Goal: Information Seeking & Learning: Learn about a topic

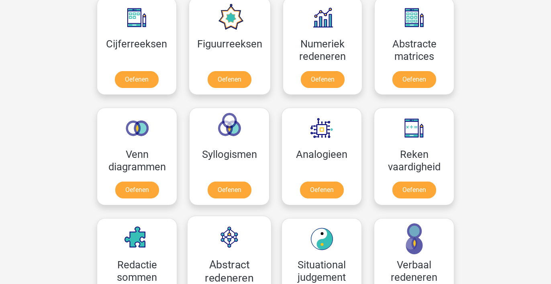
scroll to position [330, 0]
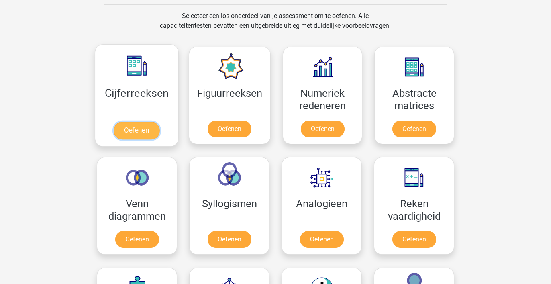
click at [156, 122] on link "Oefenen" at bounding box center [137, 131] width 46 height 18
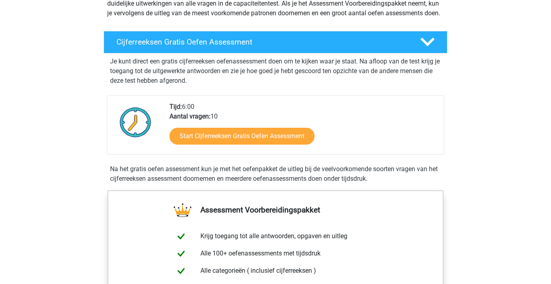
scroll to position [119, 0]
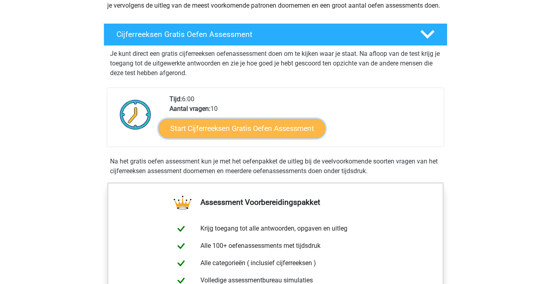
click at [228, 138] on link "Start Cijferreeksen Gratis Oefen Assessment" at bounding box center [242, 127] width 167 height 19
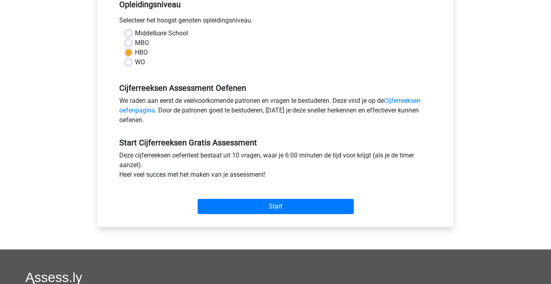
scroll to position [174, 0]
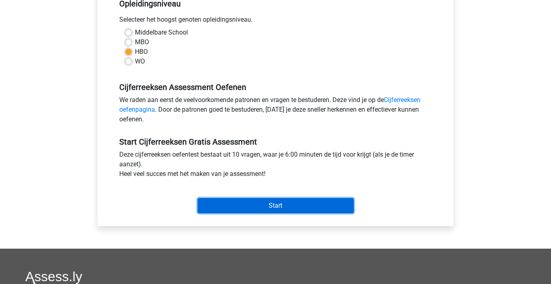
click at [259, 203] on input "Start" at bounding box center [276, 205] width 156 height 15
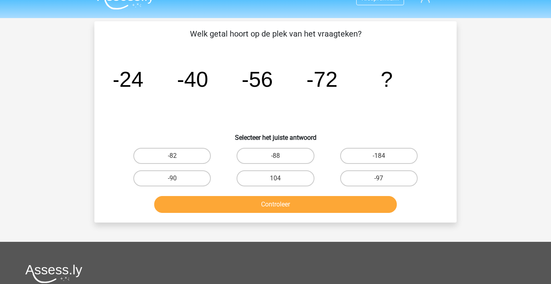
scroll to position [17, 0]
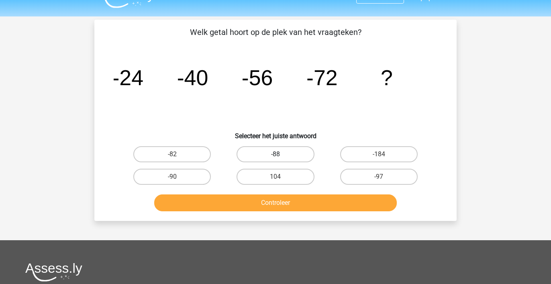
click at [271, 152] on label "-88" at bounding box center [274, 154] width 77 height 16
click at [275, 154] on input "-88" at bounding box center [277, 156] width 5 height 5
radio input "true"
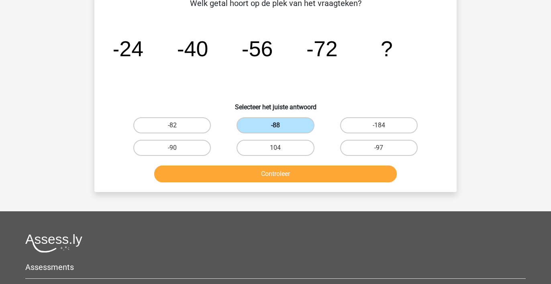
scroll to position [50, 0]
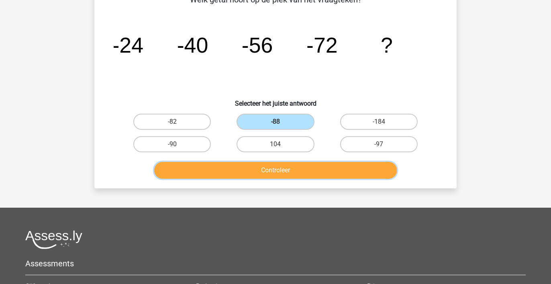
click at [269, 170] on button "Controleer" at bounding box center [275, 170] width 243 height 17
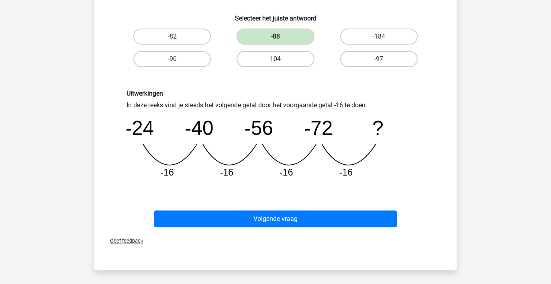
scroll to position [136, 0]
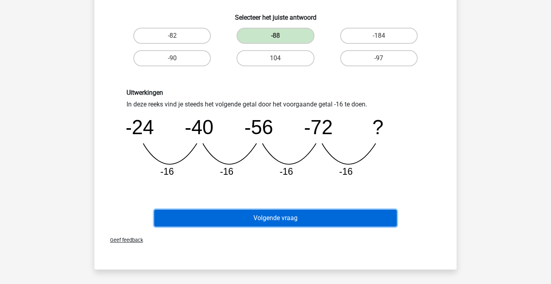
click at [277, 218] on button "Volgende vraag" at bounding box center [275, 218] width 243 height 17
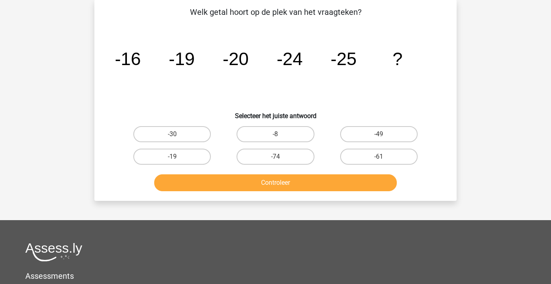
scroll to position [37, 0]
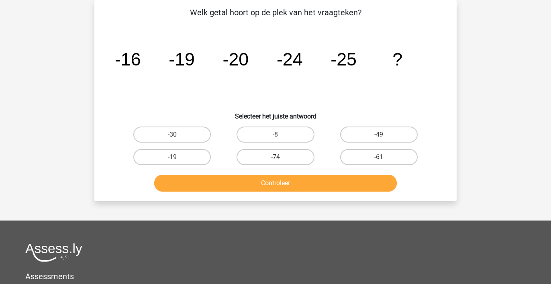
click at [187, 134] on label "-30" at bounding box center [171, 134] width 77 height 16
click at [177, 134] on input "-30" at bounding box center [174, 136] width 5 height 5
radio input "true"
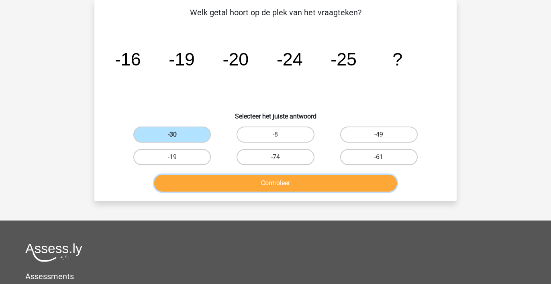
click at [267, 183] on button "Controleer" at bounding box center [275, 183] width 243 height 17
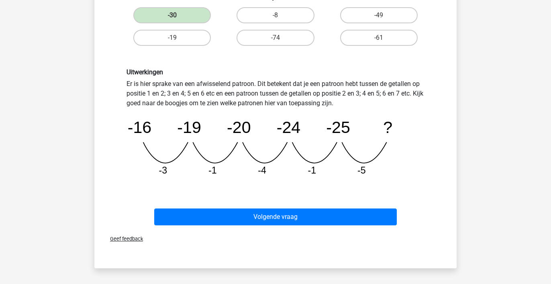
scroll to position [159, 0]
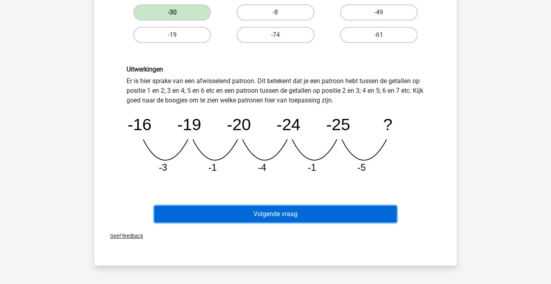
click at [279, 213] on button "Volgende vraag" at bounding box center [275, 214] width 243 height 17
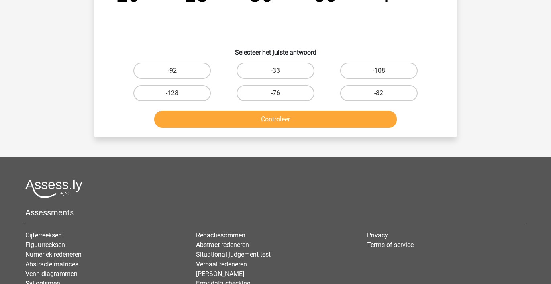
scroll to position [37, 0]
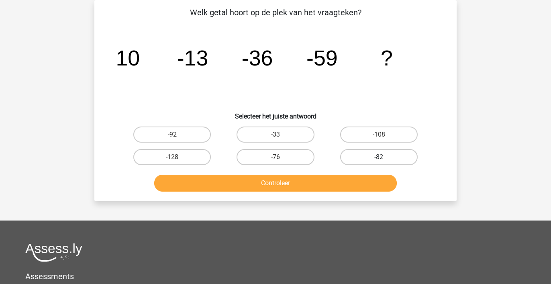
click at [377, 156] on label "-82" at bounding box center [378, 157] width 77 height 16
click at [379, 157] on input "-82" at bounding box center [381, 159] width 5 height 5
radio input "true"
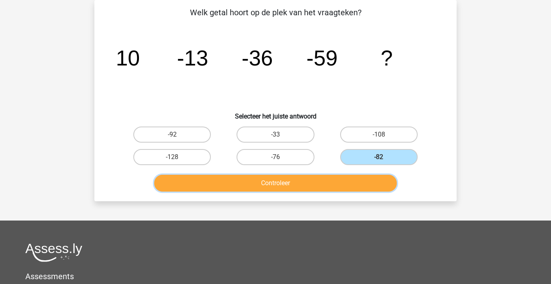
click at [342, 185] on button "Controleer" at bounding box center [275, 183] width 243 height 17
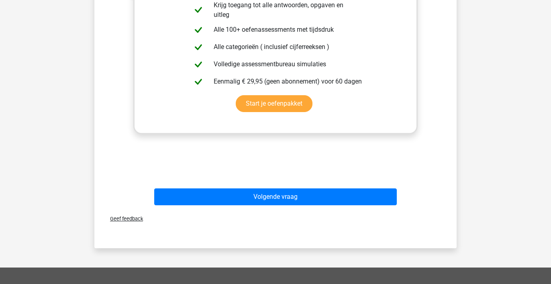
scroll to position [283, 0]
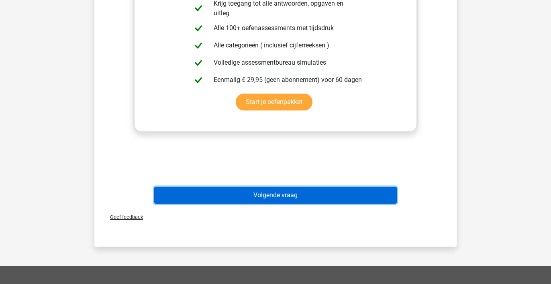
click at [332, 197] on button "Volgende vraag" at bounding box center [275, 195] width 243 height 17
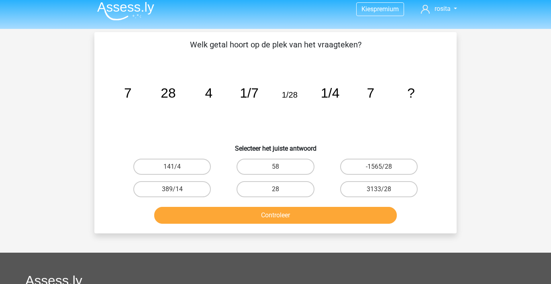
scroll to position [2, 0]
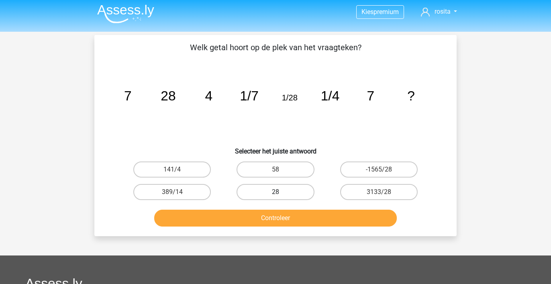
click at [270, 189] on label "28" at bounding box center [274, 192] width 77 height 16
click at [275, 192] on input "28" at bounding box center [277, 194] width 5 height 5
radio input "true"
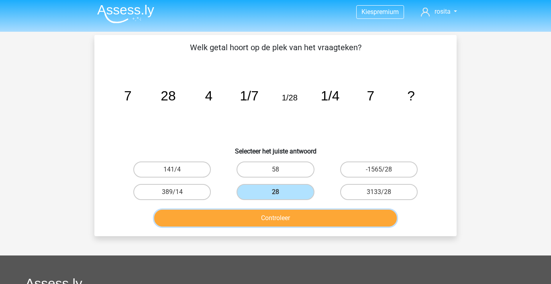
click at [316, 218] on button "Controleer" at bounding box center [275, 218] width 243 height 17
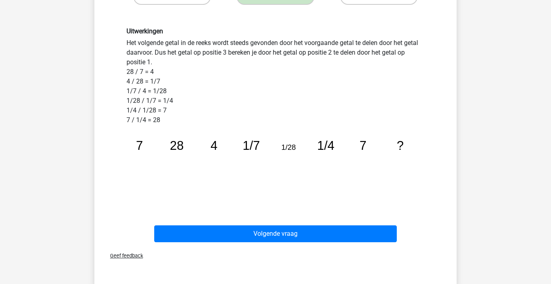
scroll to position [197, 0]
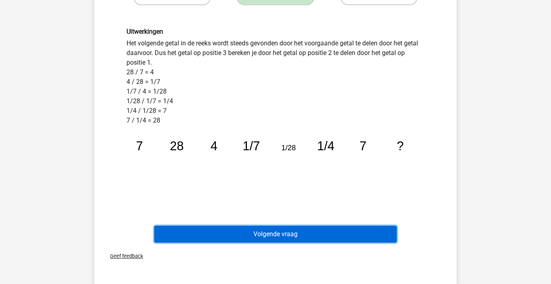
click at [270, 234] on button "Volgende vraag" at bounding box center [275, 234] width 243 height 17
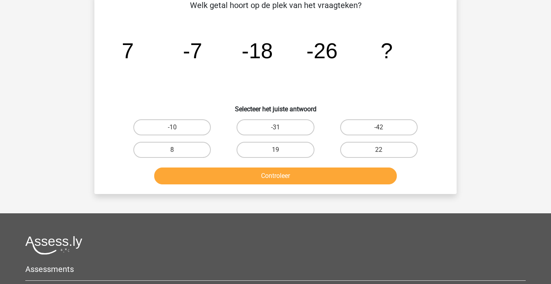
scroll to position [37, 0]
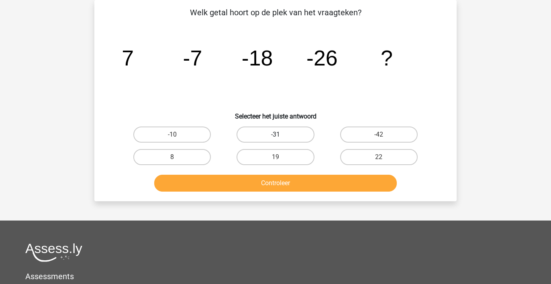
click at [273, 132] on label "-31" at bounding box center [274, 134] width 77 height 16
click at [275, 134] on input "-31" at bounding box center [277, 136] width 5 height 5
radio input "true"
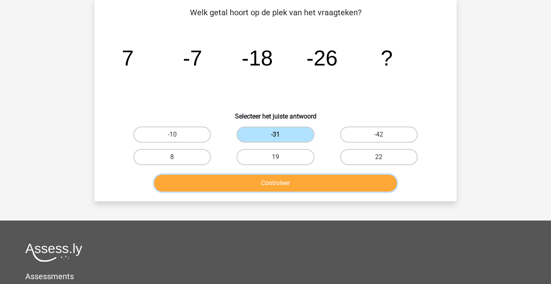
click at [274, 179] on button "Controleer" at bounding box center [275, 183] width 243 height 17
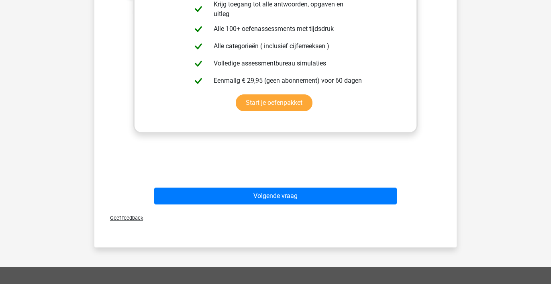
scroll to position [284, 0]
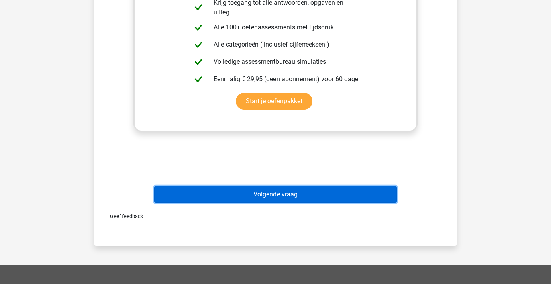
click at [279, 195] on button "Volgende vraag" at bounding box center [275, 194] width 243 height 17
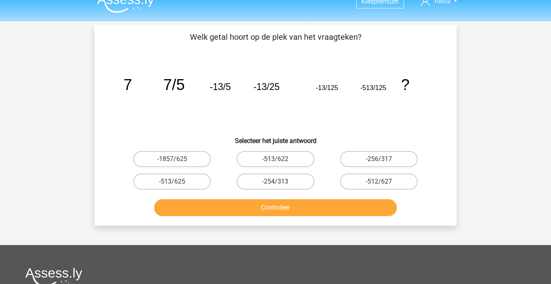
scroll to position [0, 0]
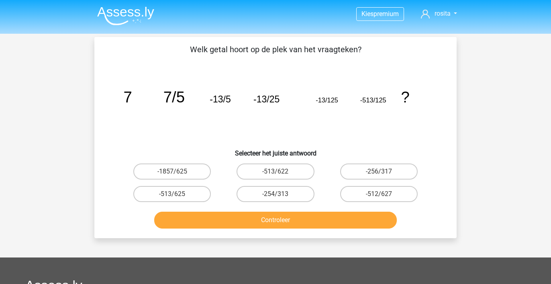
click at [175, 194] on input "-513/625" at bounding box center [174, 196] width 5 height 5
radio input "true"
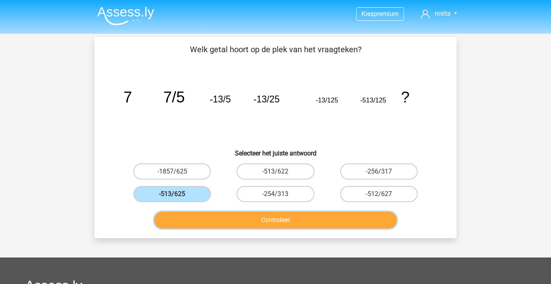
click at [257, 221] on button "Controleer" at bounding box center [275, 220] width 243 height 17
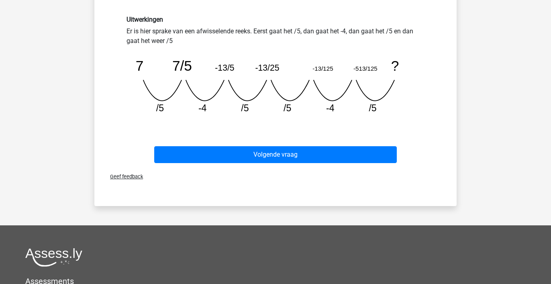
scroll to position [212, 0]
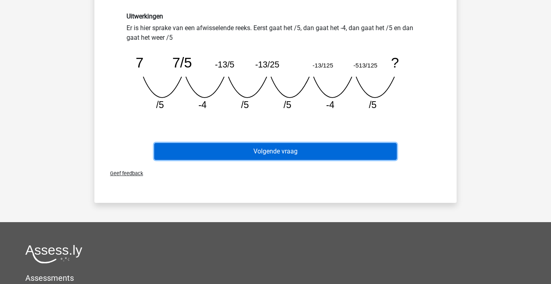
click at [287, 151] on button "Volgende vraag" at bounding box center [275, 151] width 243 height 17
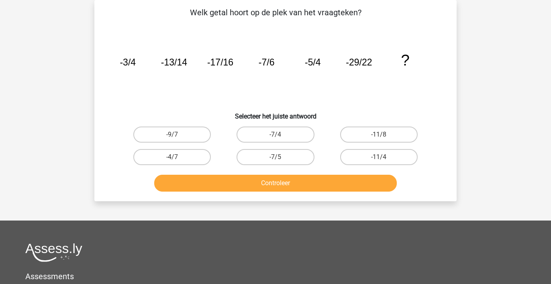
scroll to position [0, 0]
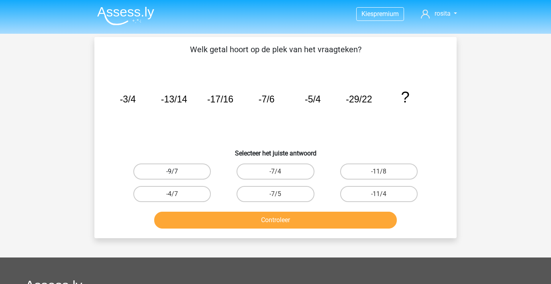
click at [189, 173] on label "-9/7" at bounding box center [171, 171] width 77 height 16
click at [177, 173] on input "-9/7" at bounding box center [174, 173] width 5 height 5
radio input "true"
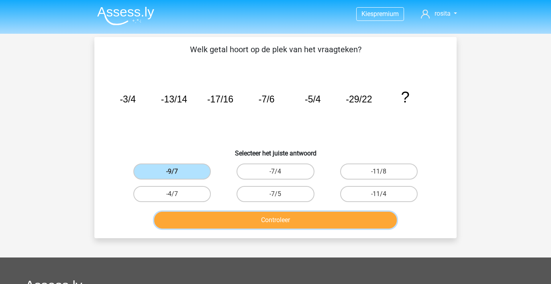
click at [263, 218] on button "Controleer" at bounding box center [275, 220] width 243 height 17
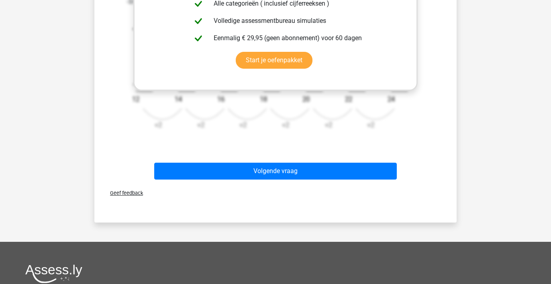
scroll to position [351, 0]
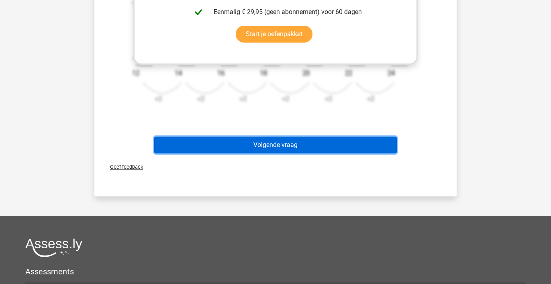
click at [287, 146] on button "Volgende vraag" at bounding box center [275, 144] width 243 height 17
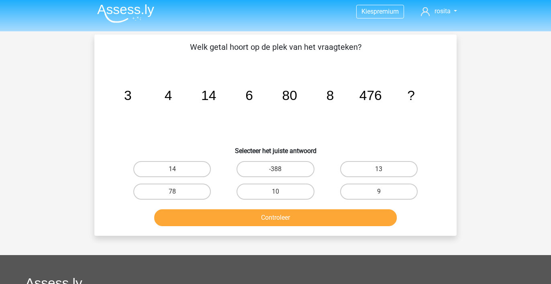
scroll to position [0, 0]
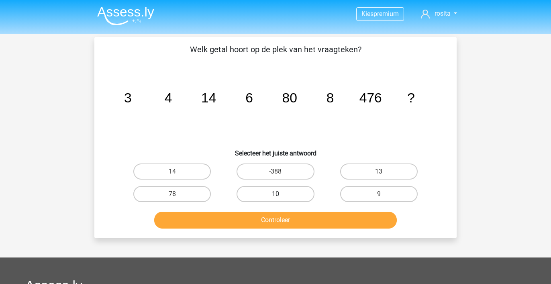
click at [288, 194] on label "10" at bounding box center [274, 194] width 77 height 16
click at [281, 194] on input "10" at bounding box center [277, 196] width 5 height 5
radio input "true"
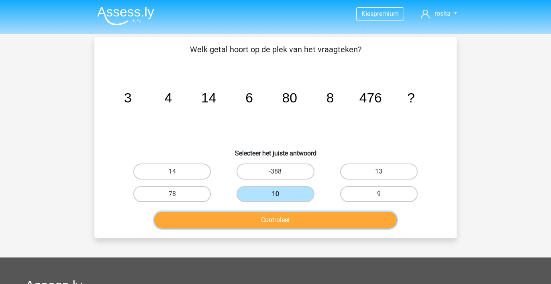
click at [285, 223] on button "Controleer" at bounding box center [275, 220] width 243 height 17
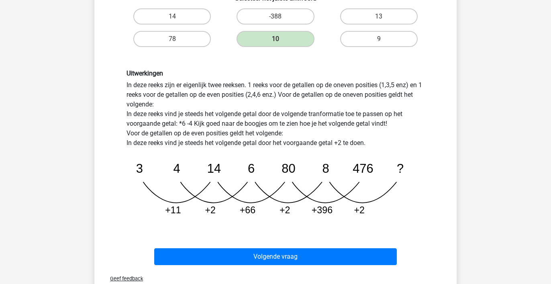
scroll to position [163, 0]
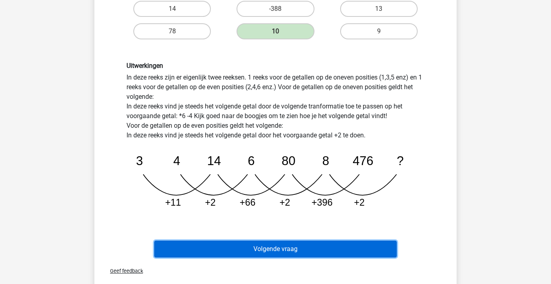
click at [349, 248] on button "Volgende vraag" at bounding box center [275, 248] width 243 height 17
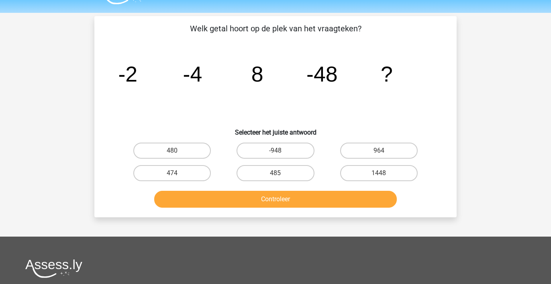
scroll to position [19, 0]
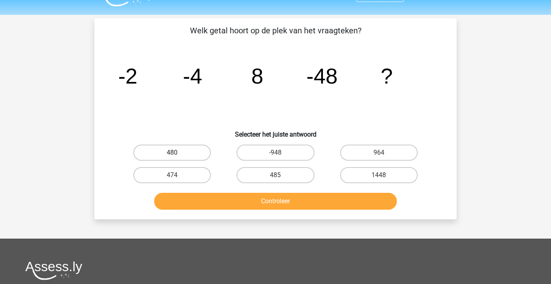
click at [186, 151] on label "480" at bounding box center [171, 153] width 77 height 16
click at [177, 153] on input "480" at bounding box center [174, 155] width 5 height 5
radio input "true"
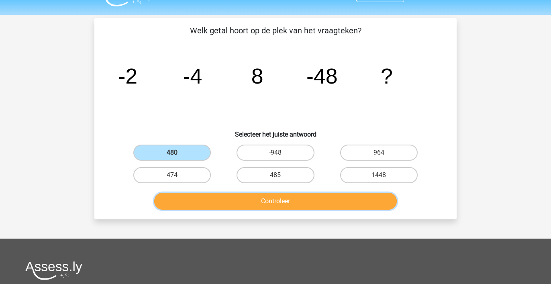
click at [270, 198] on button "Controleer" at bounding box center [275, 201] width 243 height 17
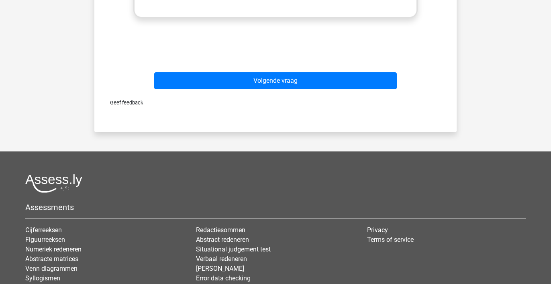
scroll to position [399, 0]
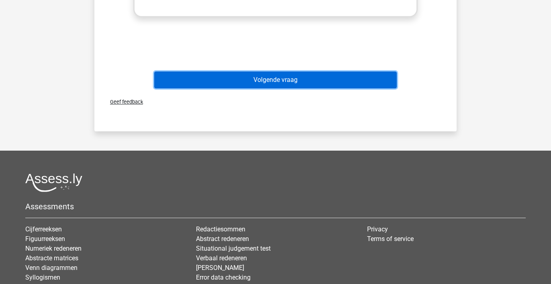
click at [321, 78] on button "Volgende vraag" at bounding box center [275, 79] width 243 height 17
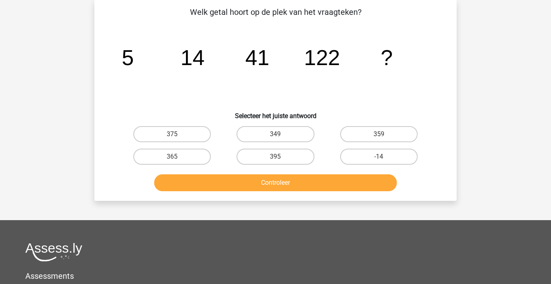
scroll to position [37, 0]
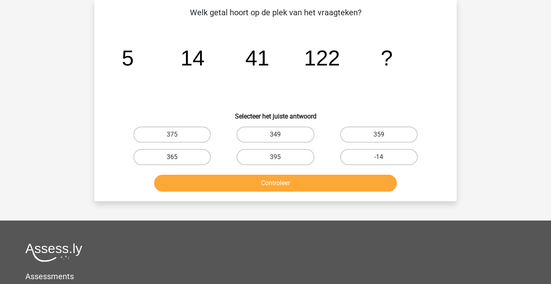
click at [177, 156] on label "365" at bounding box center [171, 157] width 77 height 16
click at [177, 157] on input "365" at bounding box center [174, 159] width 5 height 5
radio input "true"
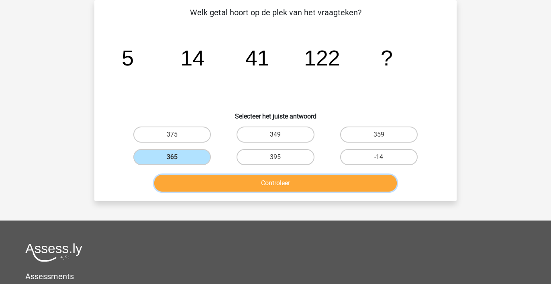
click at [235, 180] on button "Controleer" at bounding box center [275, 183] width 243 height 17
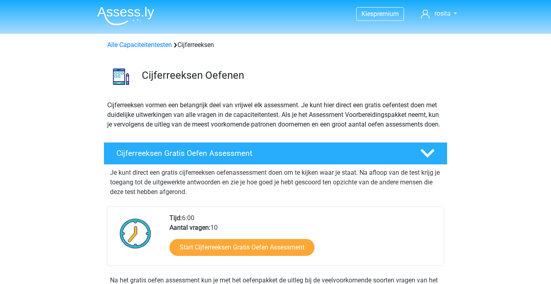
scroll to position [119, 0]
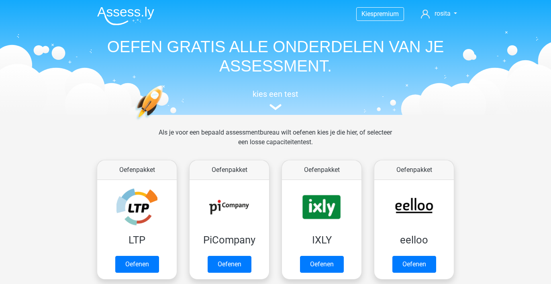
scroll to position [330, 0]
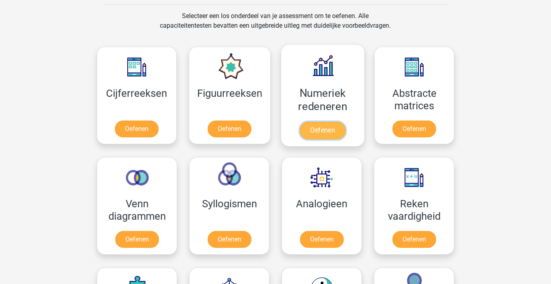
click at [320, 122] on link "Oefenen" at bounding box center [322, 131] width 46 height 18
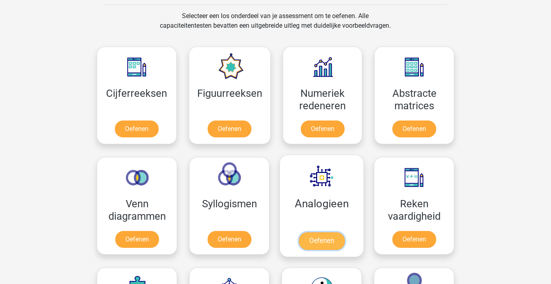
click at [315, 232] on link "Oefenen" at bounding box center [322, 241] width 46 height 18
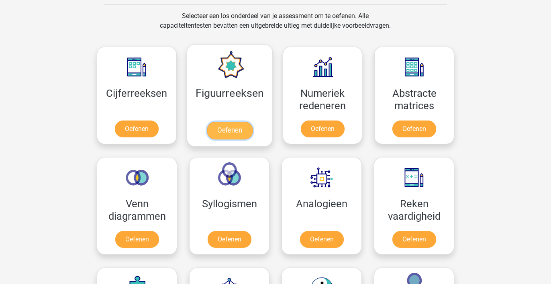
click at [232, 122] on link "Oefenen" at bounding box center [229, 131] width 46 height 18
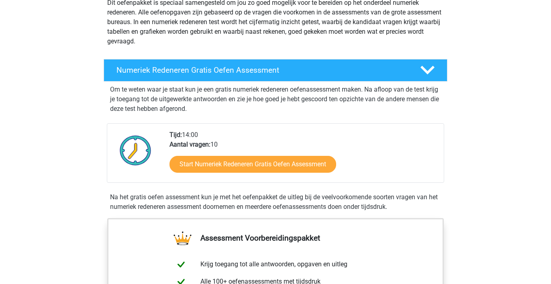
scroll to position [230, 0]
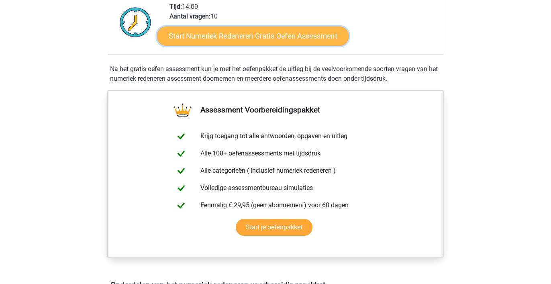
click at [277, 35] on link "Start Numeriek Redeneren Gratis Oefen Assessment" at bounding box center [252, 35] width 191 height 19
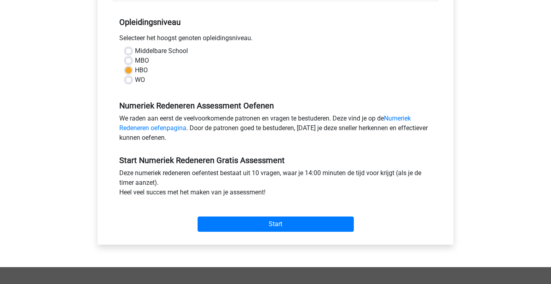
scroll to position [169, 0]
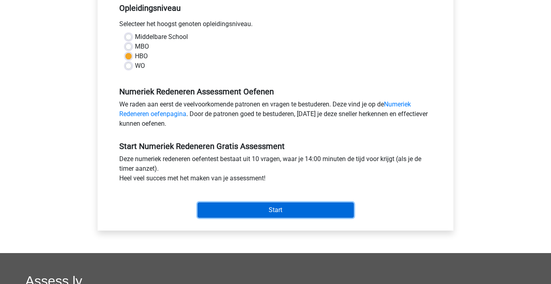
click at [244, 212] on input "Start" at bounding box center [276, 209] width 156 height 15
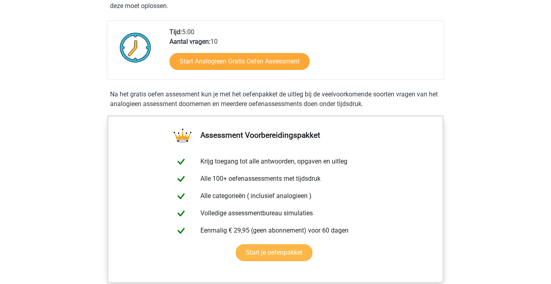
scroll to position [99, 0]
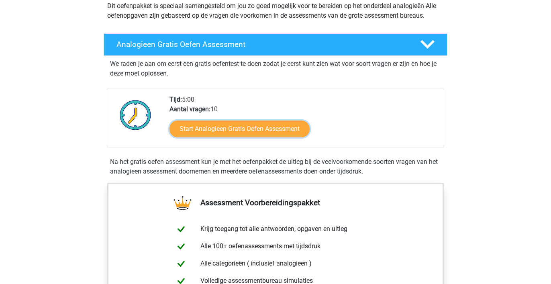
click at [285, 129] on link "Start Analogieen Gratis Oefen Assessment" at bounding box center [239, 128] width 140 height 17
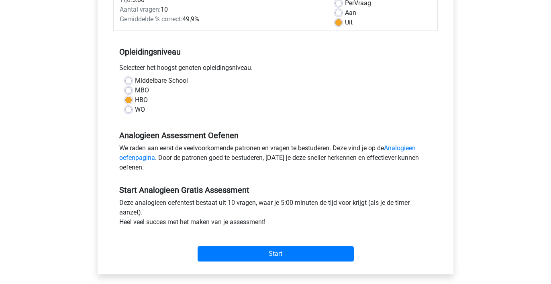
scroll to position [164, 0]
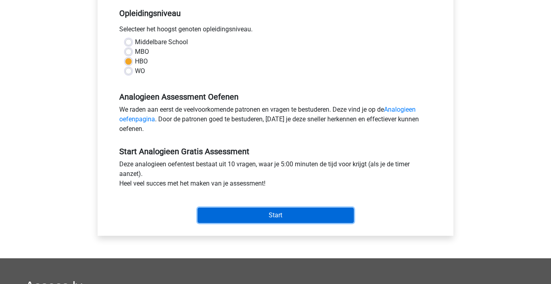
click at [260, 212] on input "Start" at bounding box center [276, 215] width 156 height 15
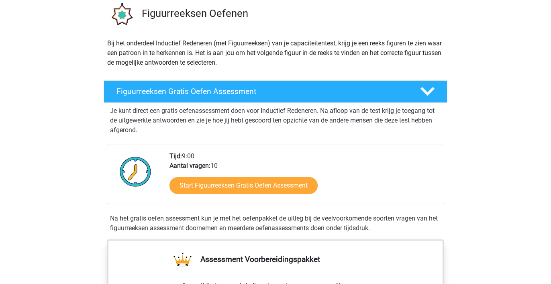
scroll to position [67, 0]
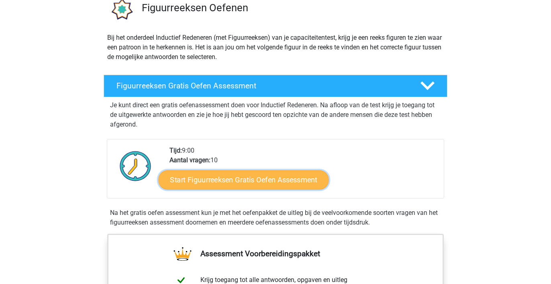
click at [230, 181] on link "Start Figuurreeksen Gratis Oefen Assessment" at bounding box center [244, 179] width 170 height 19
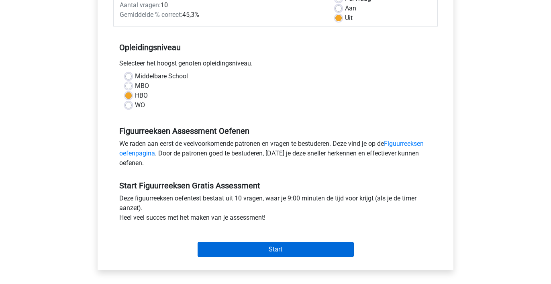
scroll to position [130, 0]
click at [246, 248] on input "Start" at bounding box center [276, 248] width 156 height 15
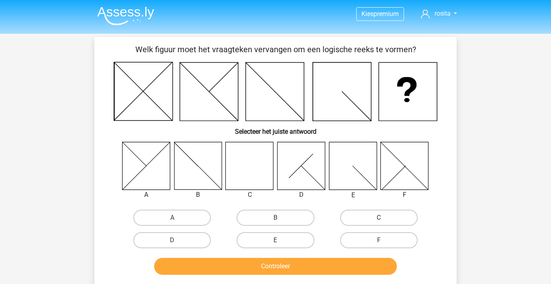
click at [372, 216] on label "C" at bounding box center [378, 218] width 77 height 16
click at [379, 218] on input "C" at bounding box center [381, 220] width 5 height 5
radio input "true"
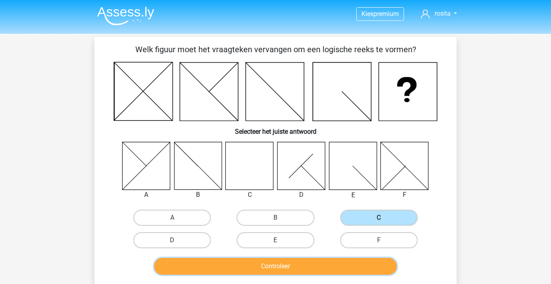
click at [307, 267] on button "Controleer" at bounding box center [275, 266] width 243 height 17
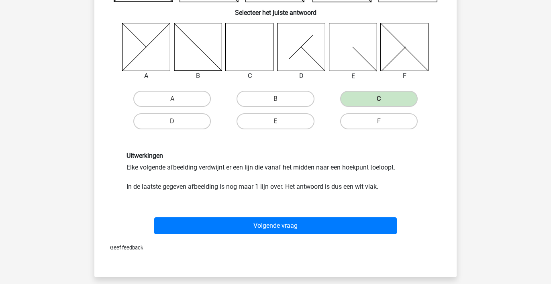
scroll to position [121, 0]
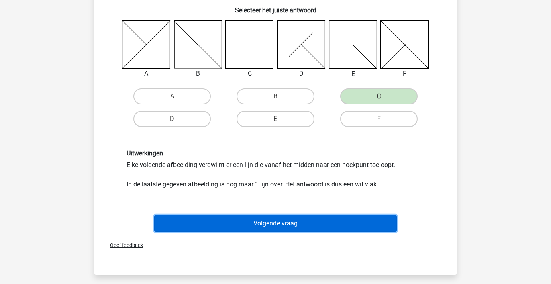
click at [306, 225] on button "Volgende vraag" at bounding box center [275, 223] width 243 height 17
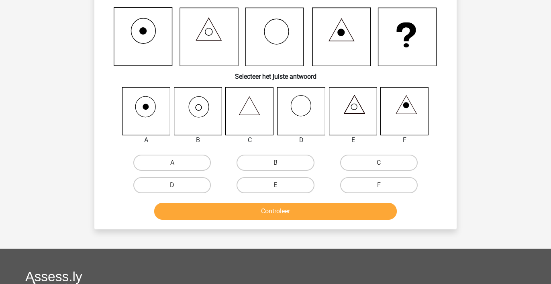
scroll to position [37, 0]
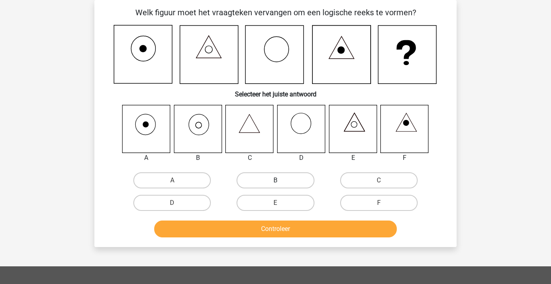
click at [263, 180] on label "B" at bounding box center [274, 180] width 77 height 16
click at [275, 180] on input "B" at bounding box center [277, 182] width 5 height 5
radio input "true"
click at [281, 228] on button "Controleer" at bounding box center [275, 228] width 243 height 17
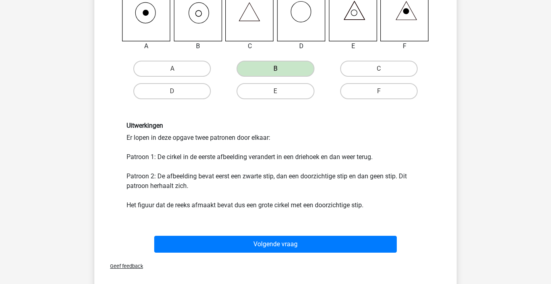
scroll to position [177, 0]
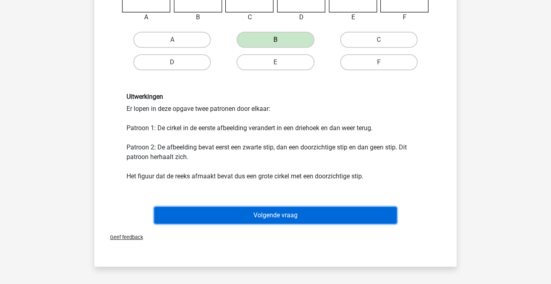
click at [259, 215] on button "Volgende vraag" at bounding box center [275, 215] width 243 height 17
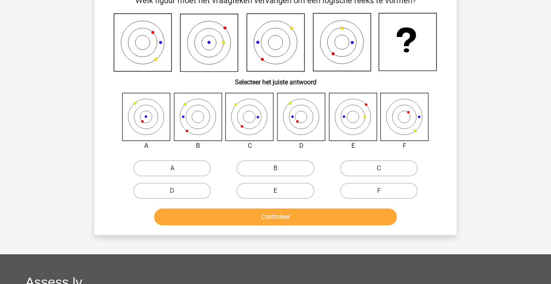
scroll to position [37, 0]
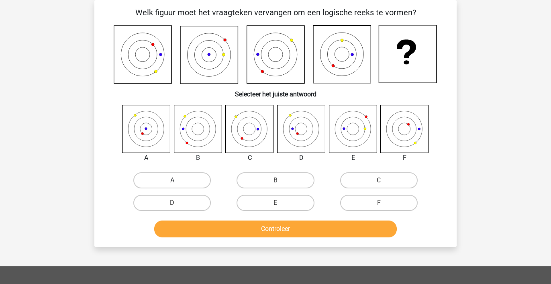
click at [166, 181] on label "A" at bounding box center [171, 180] width 77 height 16
click at [172, 181] on input "A" at bounding box center [174, 182] width 5 height 5
radio input "true"
click at [294, 229] on button "Controleer" at bounding box center [275, 228] width 243 height 17
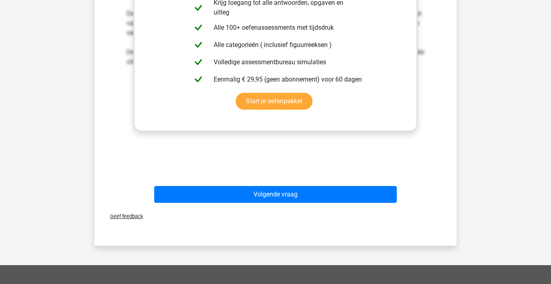
scroll to position [343, 0]
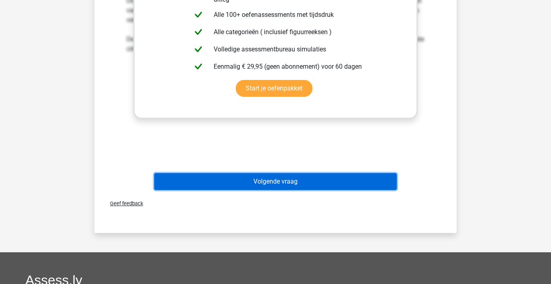
click at [310, 180] on button "Volgende vraag" at bounding box center [275, 181] width 243 height 17
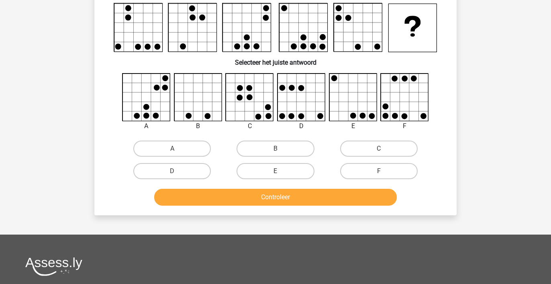
scroll to position [37, 0]
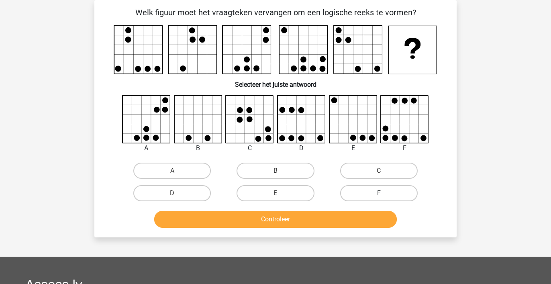
click at [368, 191] on label "F" at bounding box center [378, 193] width 77 height 16
click at [379, 193] on input "F" at bounding box center [381, 195] width 5 height 5
radio input "true"
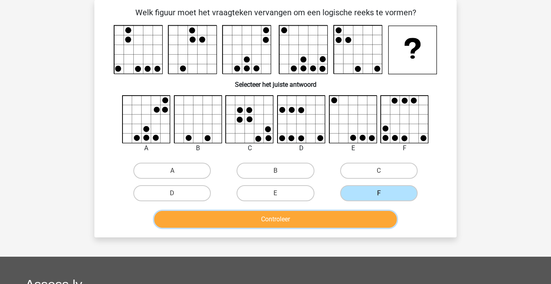
click at [323, 218] on button "Controleer" at bounding box center [275, 219] width 243 height 17
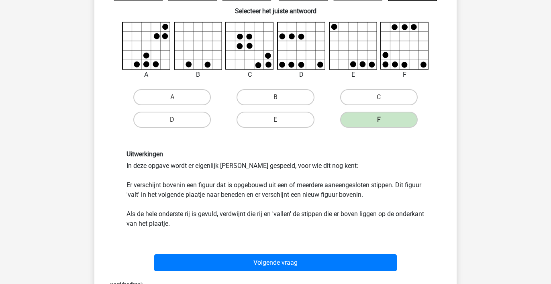
scroll to position [112, 0]
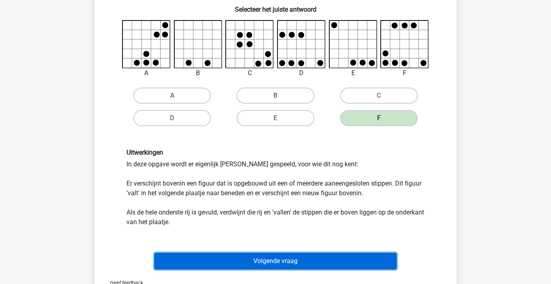
click at [290, 262] on button "Volgende vraag" at bounding box center [275, 261] width 243 height 17
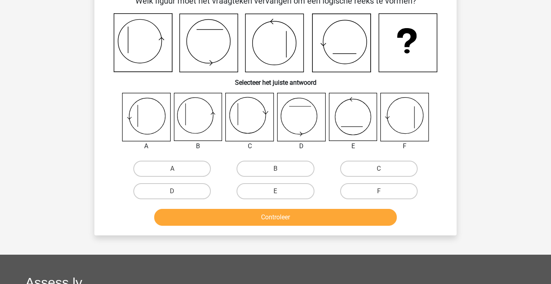
scroll to position [37, 0]
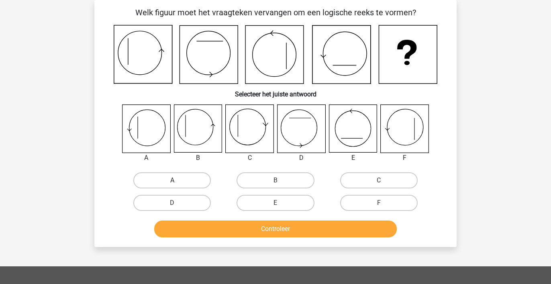
click at [161, 177] on label "A" at bounding box center [171, 180] width 77 height 16
click at [172, 180] on input "A" at bounding box center [174, 182] width 5 height 5
radio input "true"
click at [265, 230] on button "Controleer" at bounding box center [275, 228] width 243 height 17
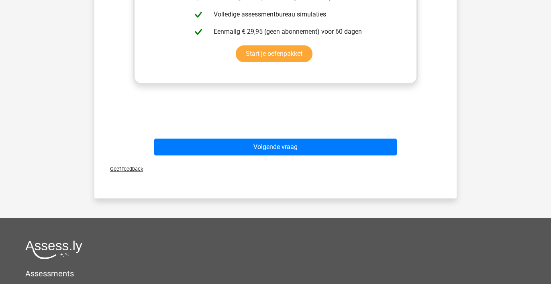
scroll to position [379, 0]
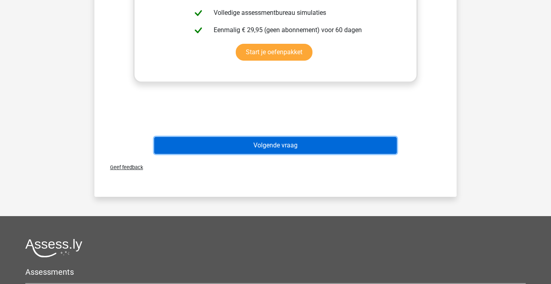
click at [306, 145] on button "Volgende vraag" at bounding box center [275, 145] width 243 height 17
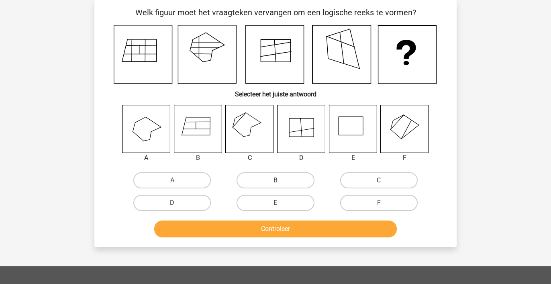
scroll to position [39, 0]
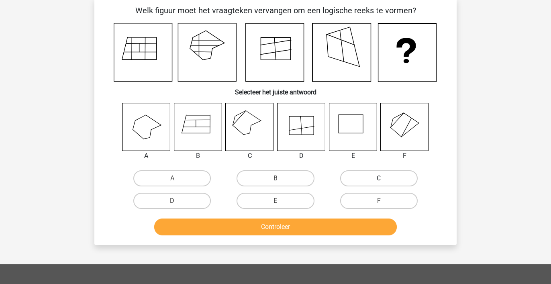
click at [375, 181] on label "C" at bounding box center [378, 178] width 77 height 16
click at [379, 181] on input "C" at bounding box center [381, 180] width 5 height 5
radio input "true"
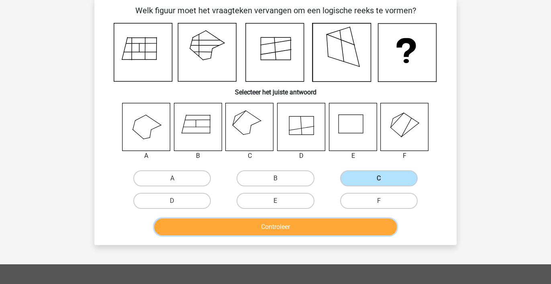
click at [306, 228] on button "Controleer" at bounding box center [275, 226] width 243 height 17
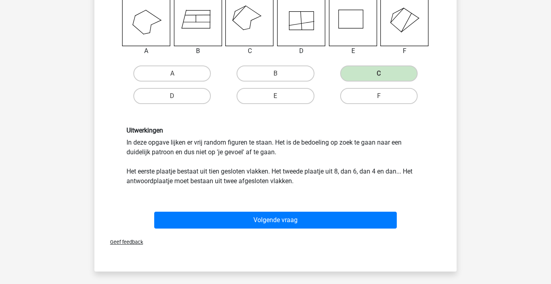
scroll to position [157, 0]
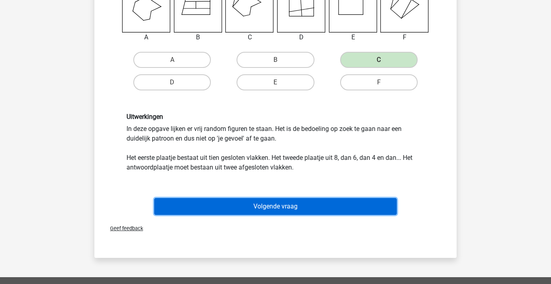
click at [308, 205] on button "Volgende vraag" at bounding box center [275, 206] width 243 height 17
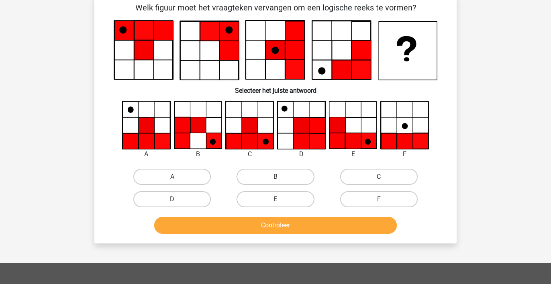
scroll to position [37, 0]
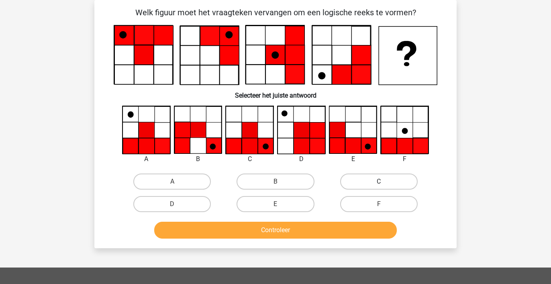
click at [381, 179] on label "C" at bounding box center [378, 181] width 77 height 16
click at [381, 181] on input "C" at bounding box center [381, 183] width 5 height 5
radio input "true"
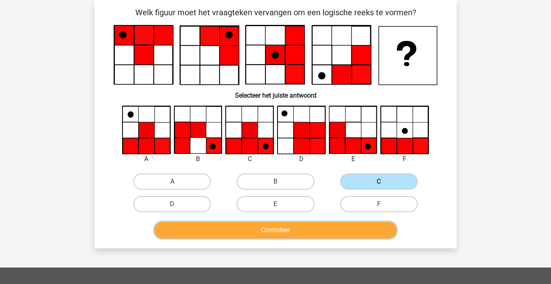
click at [301, 230] on button "Controleer" at bounding box center [275, 230] width 243 height 17
